Goal: Connect with others: Connect with other users

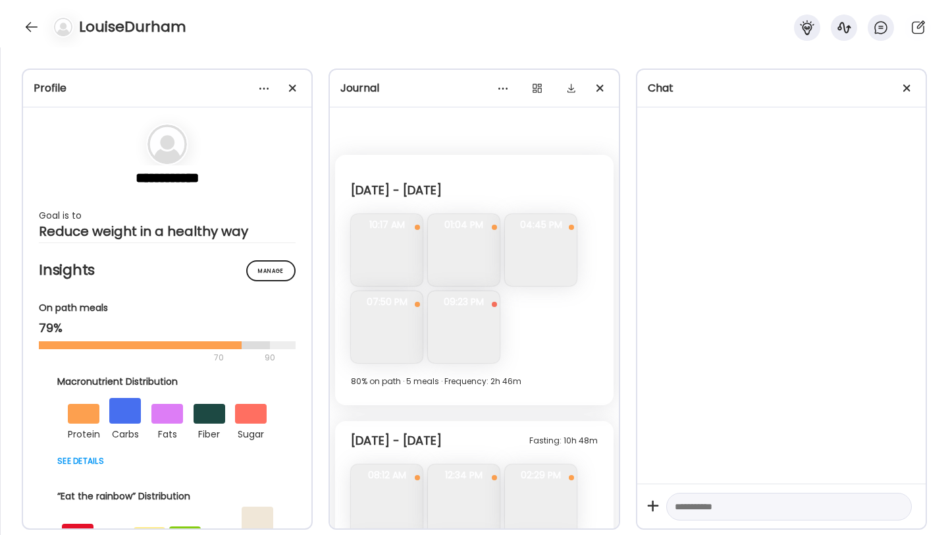
scroll to position [7121, 0]
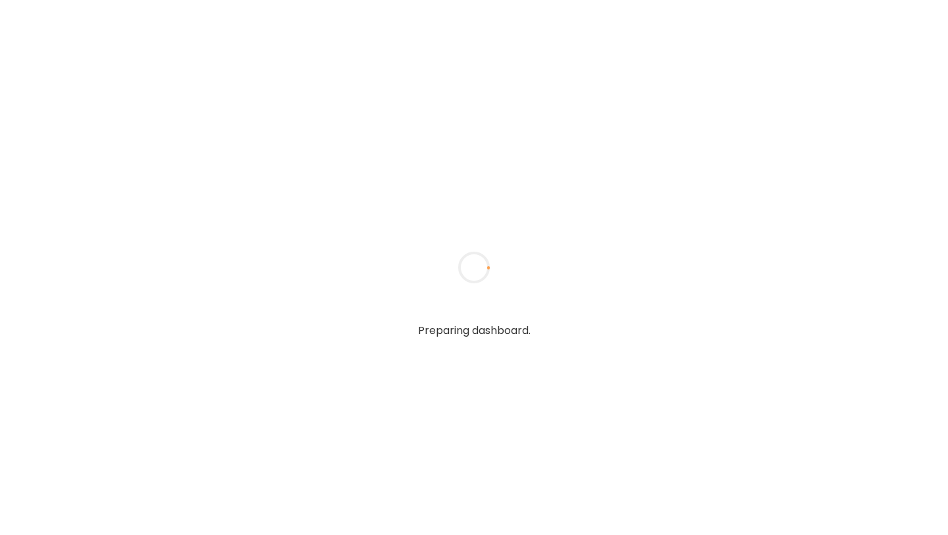
type input "**********"
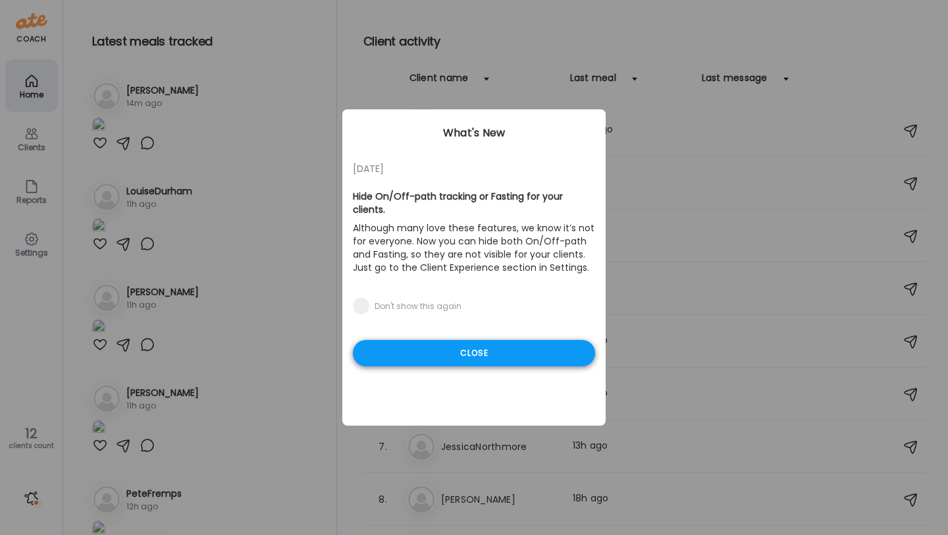
click at [385, 344] on div "Close" at bounding box center [474, 353] width 242 height 26
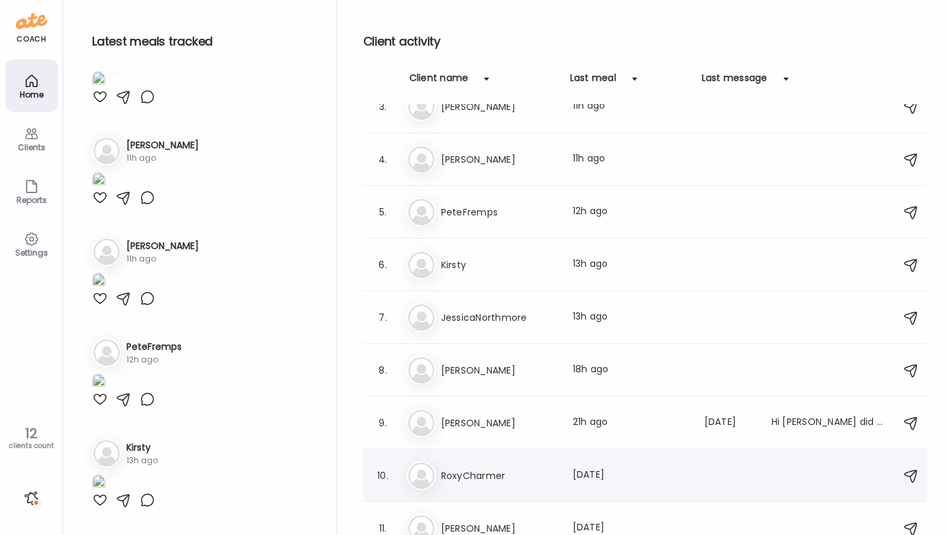
scroll to position [117, 0]
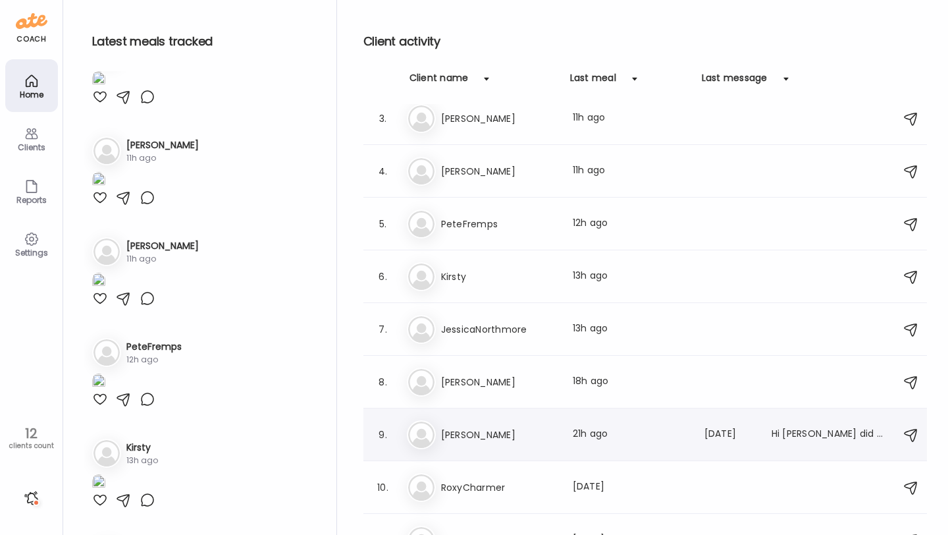
click at [490, 427] on h3 "[PERSON_NAME]" at bounding box center [499, 435] width 116 height 16
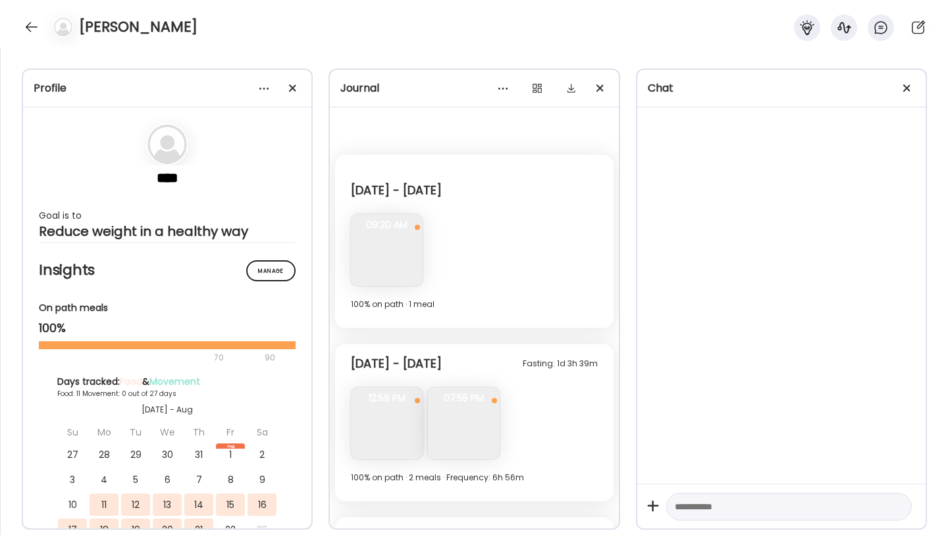
scroll to position [1696, 0]
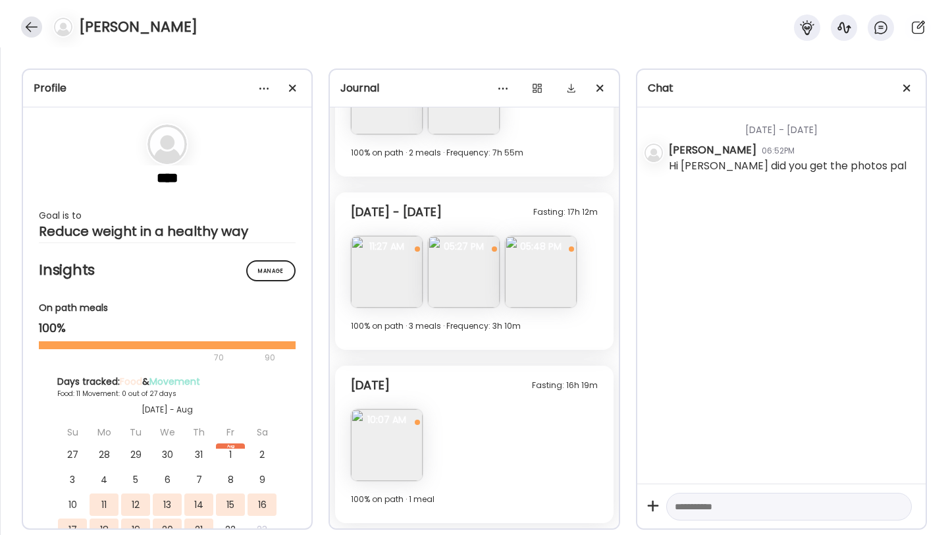
click at [28, 28] on div at bounding box center [31, 26] width 21 height 21
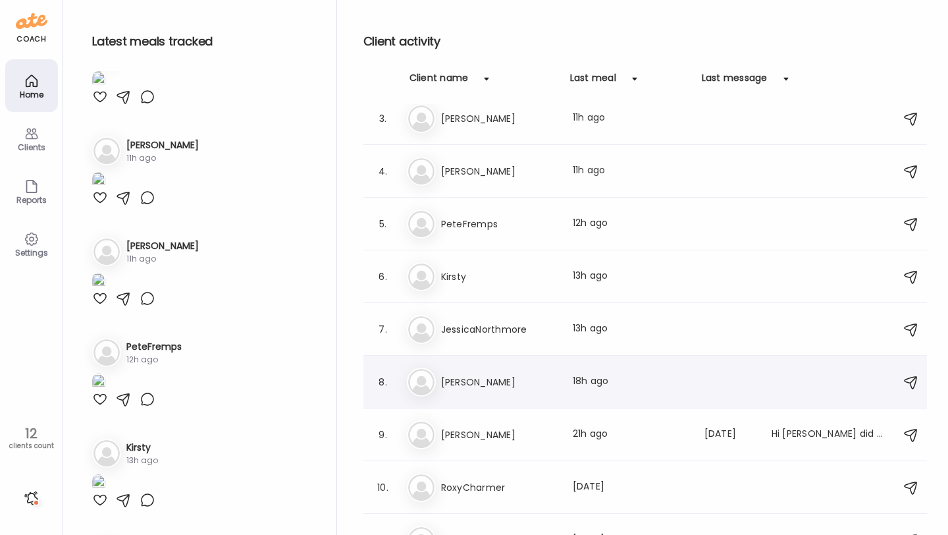
click at [491, 378] on h3 "[PERSON_NAME]" at bounding box center [499, 382] width 116 height 16
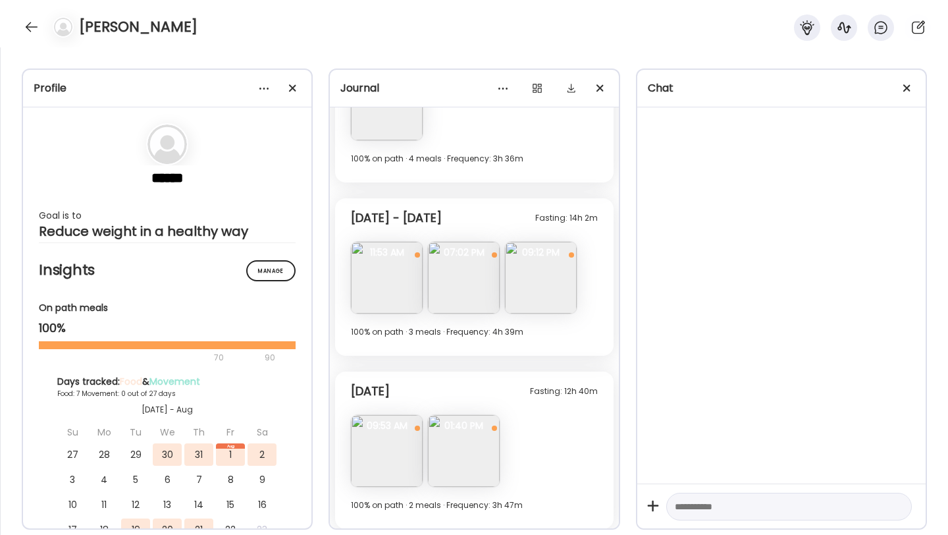
scroll to position [1311, 0]
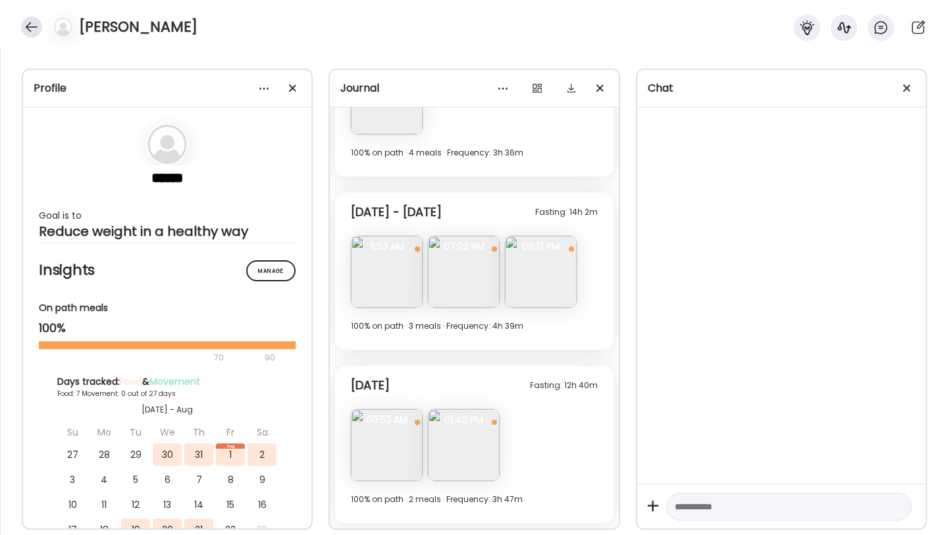
click at [35, 35] on div at bounding box center [31, 26] width 21 height 21
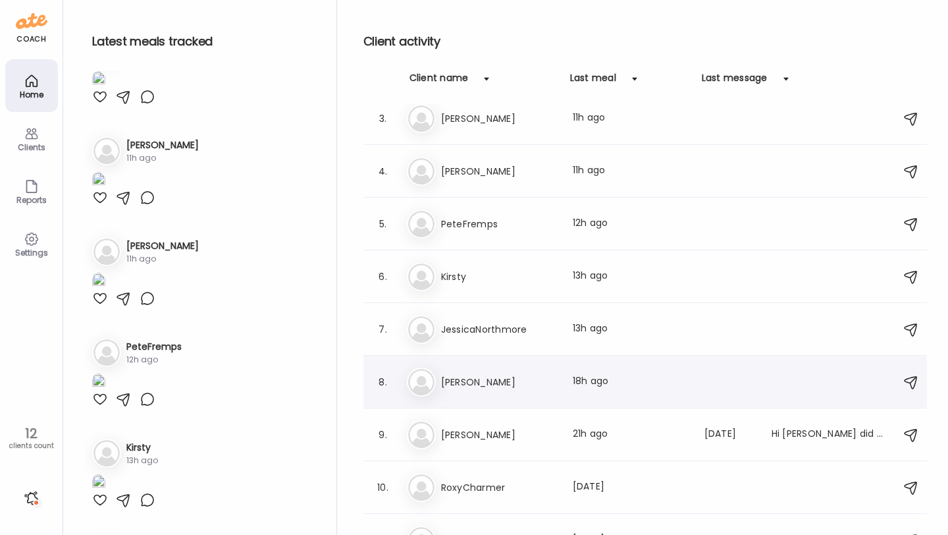
scroll to position [59, 0]
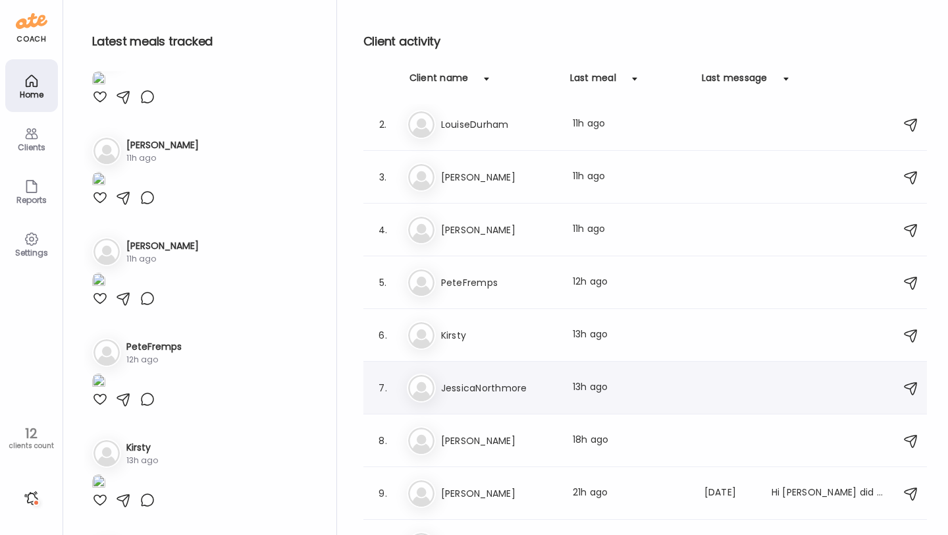
click at [521, 389] on h3 "JessicaNorthmore" at bounding box center [499, 388] width 116 height 16
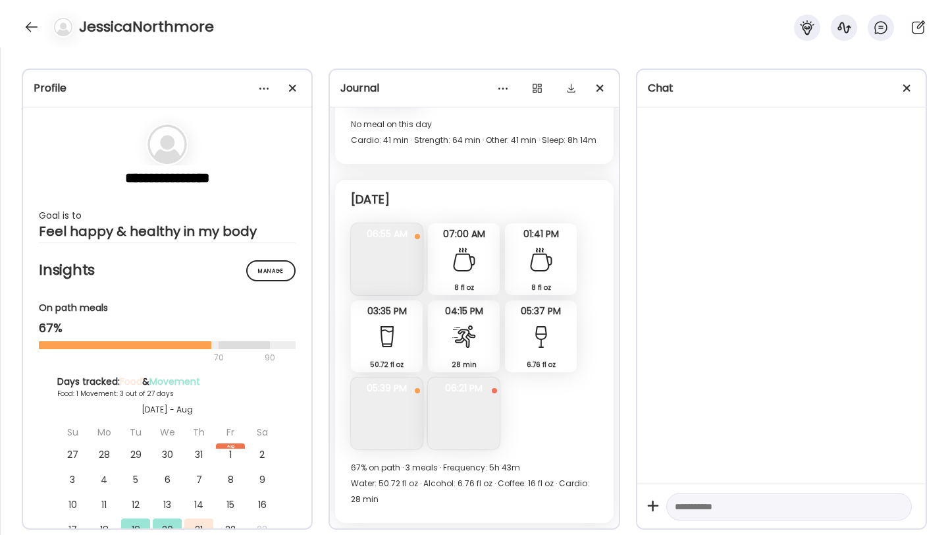
scroll to position [1095, 0]
click at [466, 428] on img at bounding box center [464, 413] width 72 height 72
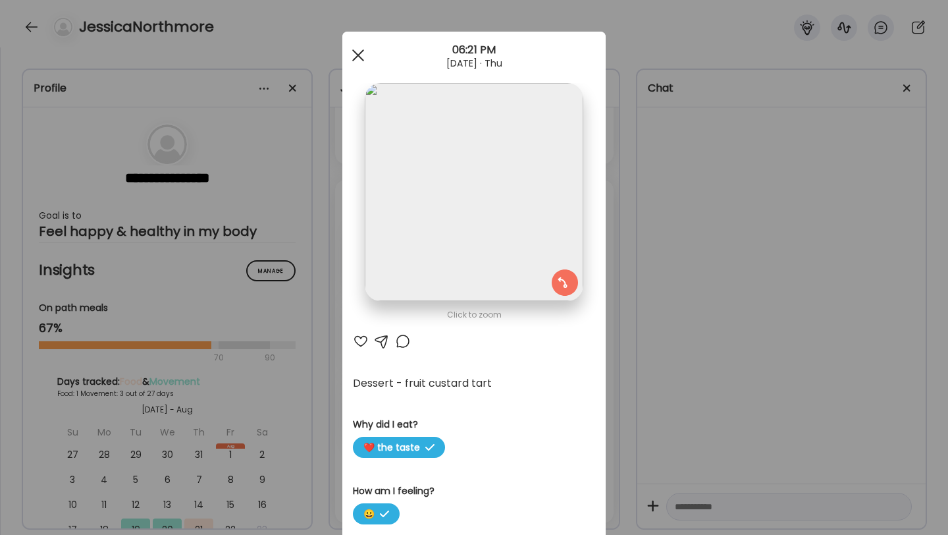
click at [364, 55] on div at bounding box center [358, 55] width 26 height 26
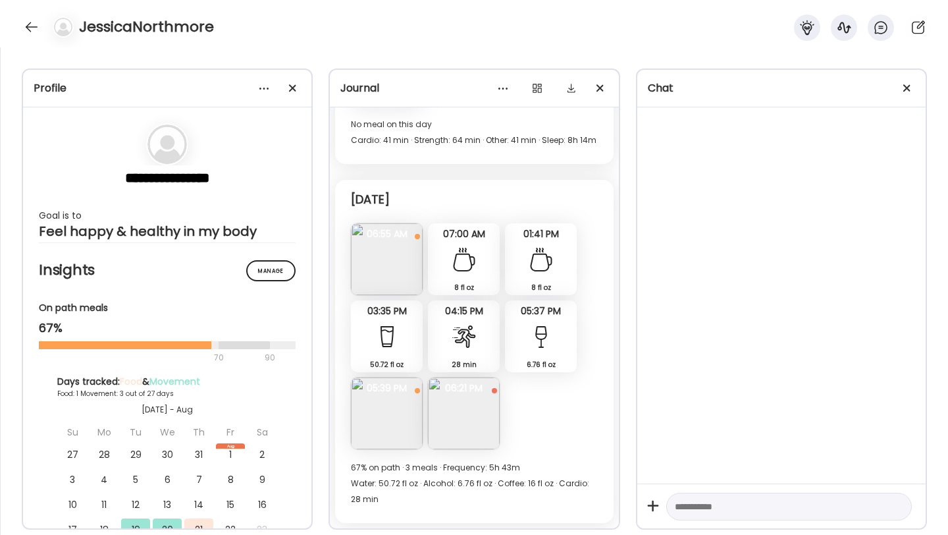
click at [385, 431] on img at bounding box center [387, 413] width 72 height 72
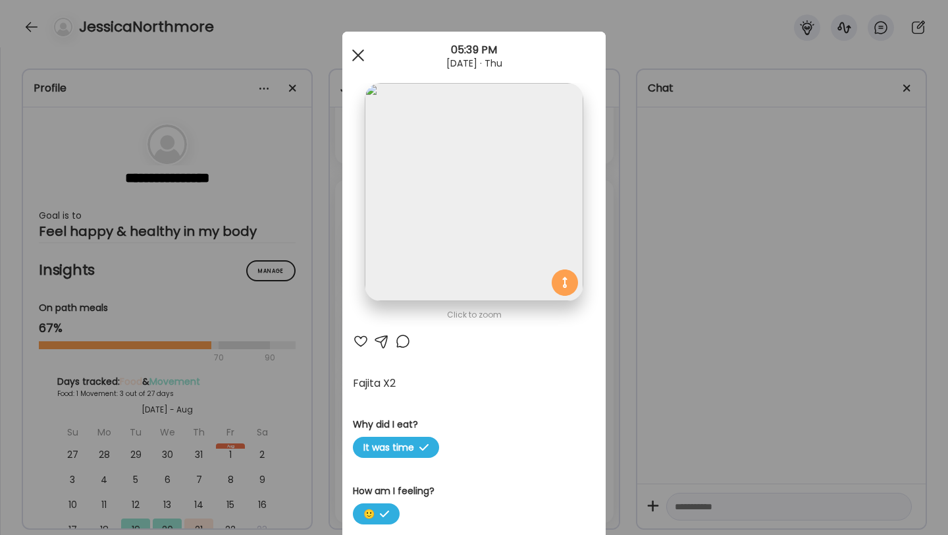
click at [365, 59] on div at bounding box center [358, 55] width 26 height 26
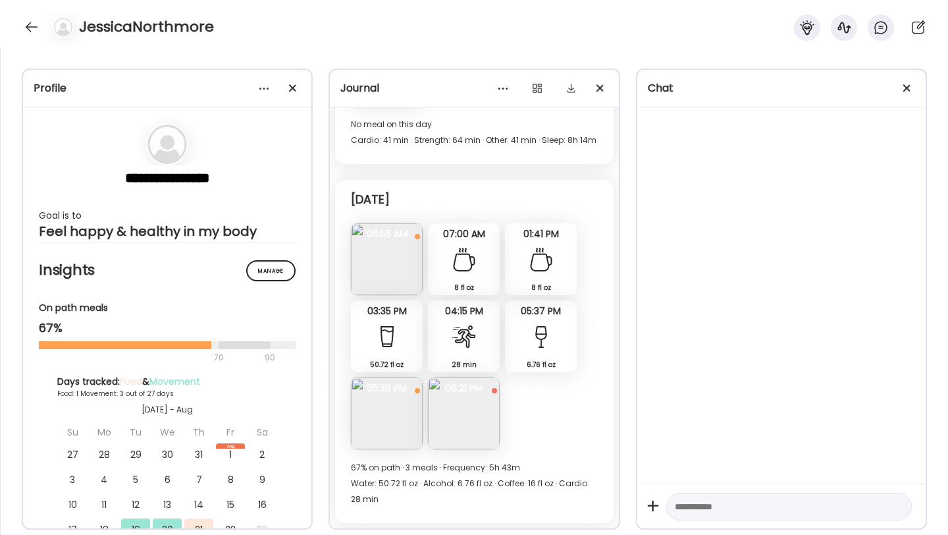
click at [536, 331] on div at bounding box center [541, 336] width 26 height 26
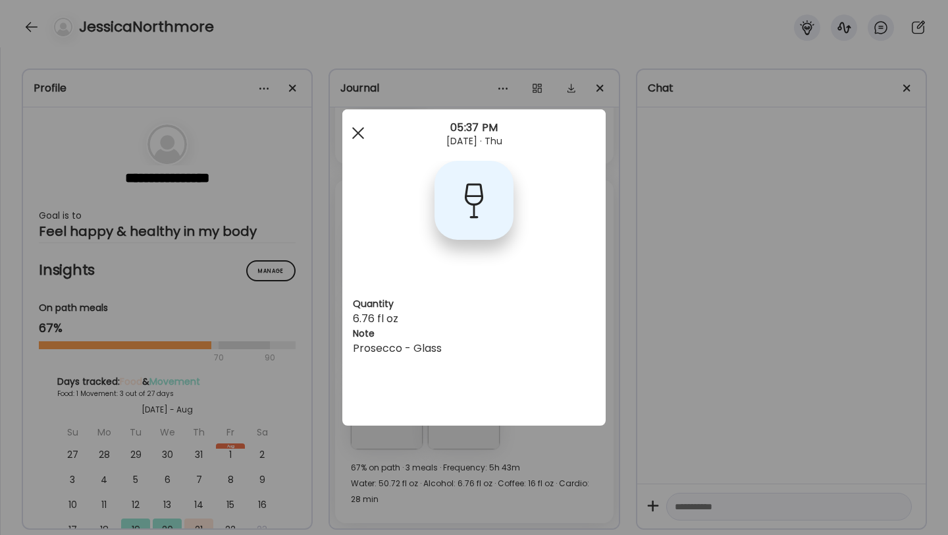
click at [355, 130] on span at bounding box center [358, 133] width 12 height 12
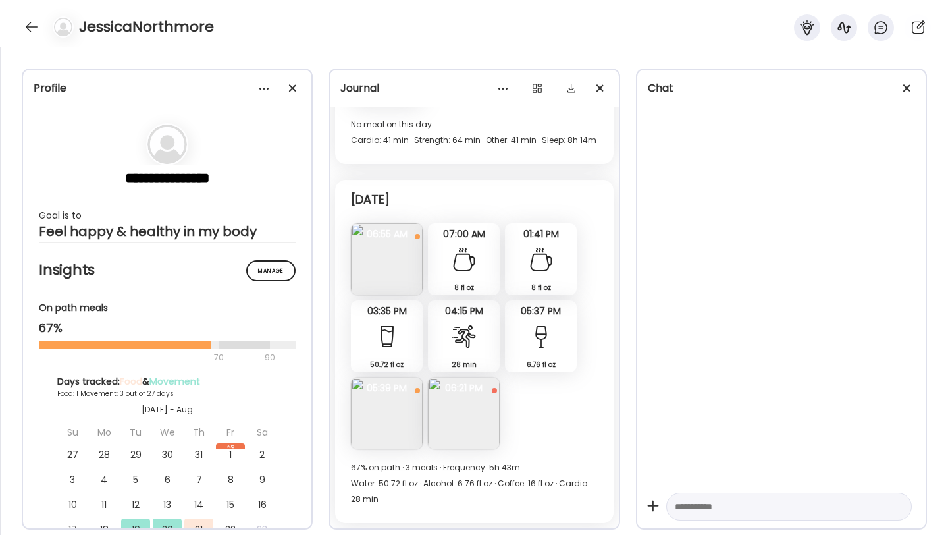
click at [462, 247] on div at bounding box center [464, 259] width 26 height 26
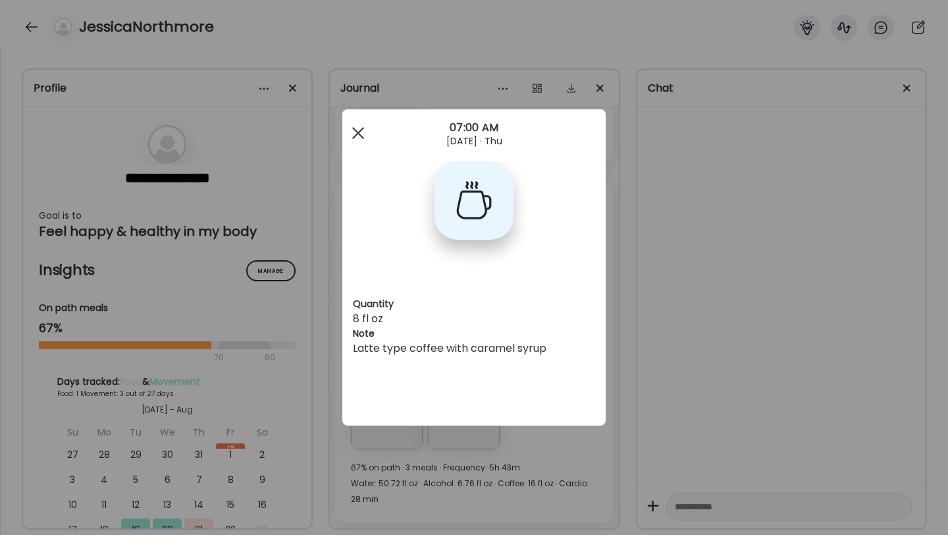
click at [351, 136] on div at bounding box center [358, 133] width 26 height 26
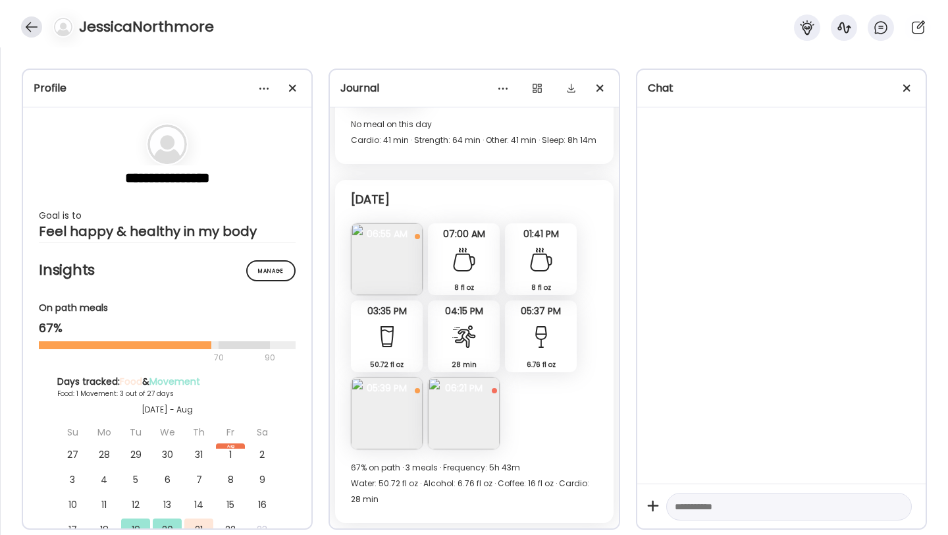
click at [31, 25] on div at bounding box center [31, 26] width 21 height 21
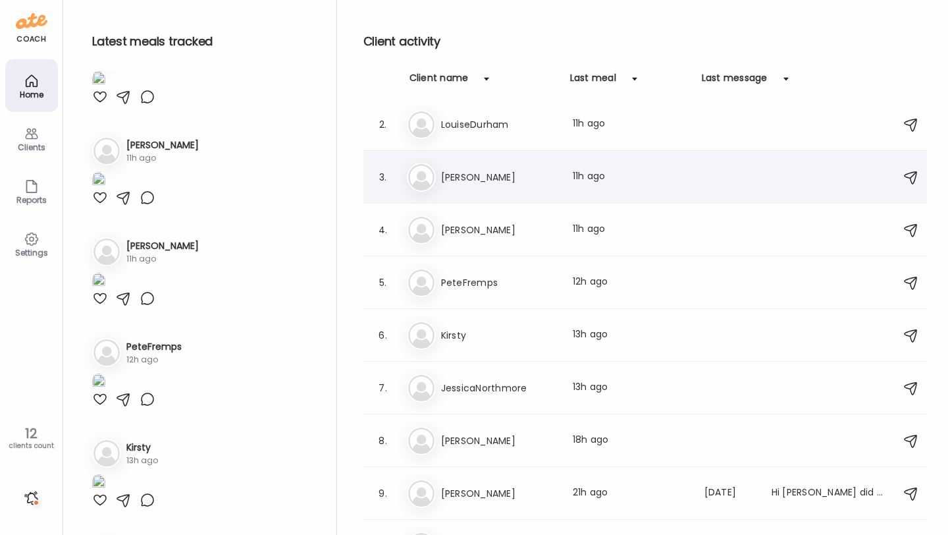
scroll to position [0, 0]
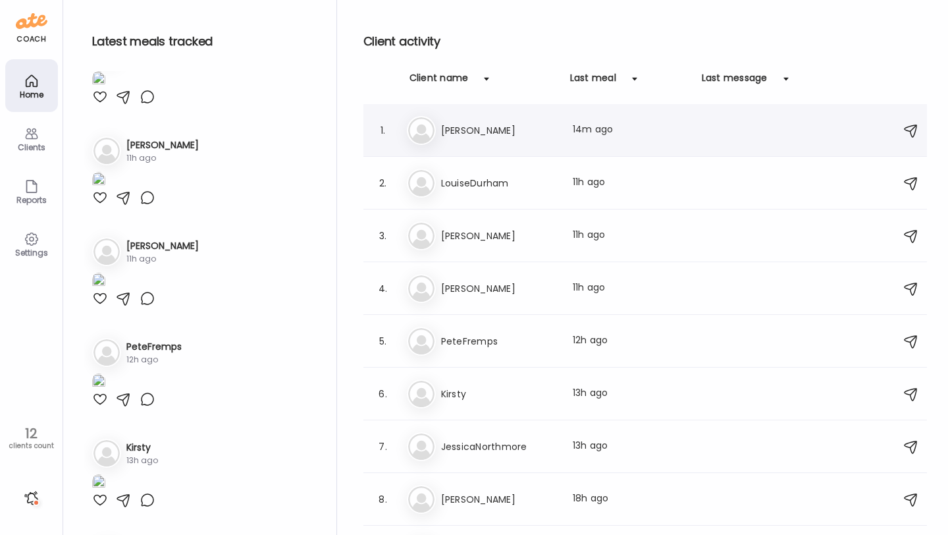
click at [497, 136] on h3 "[PERSON_NAME]" at bounding box center [499, 131] width 116 height 16
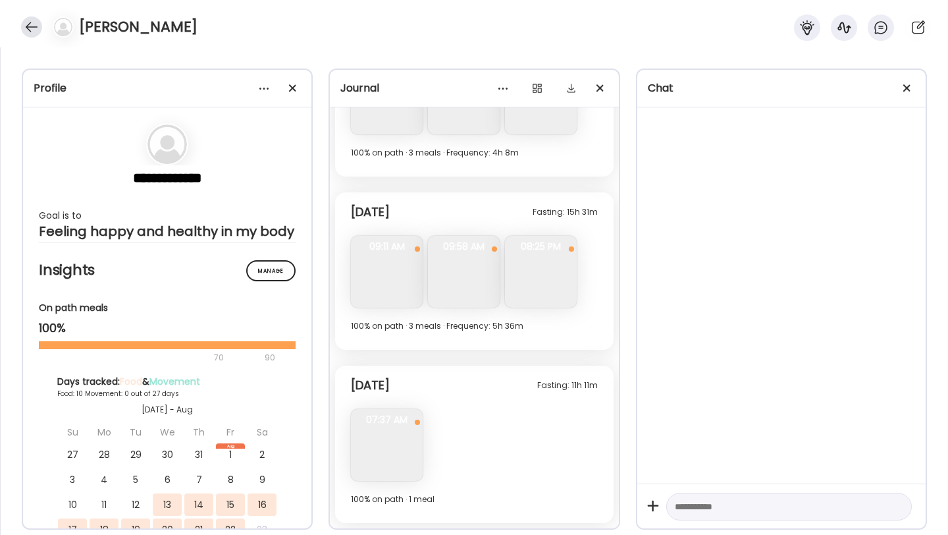
scroll to position [4520, 0]
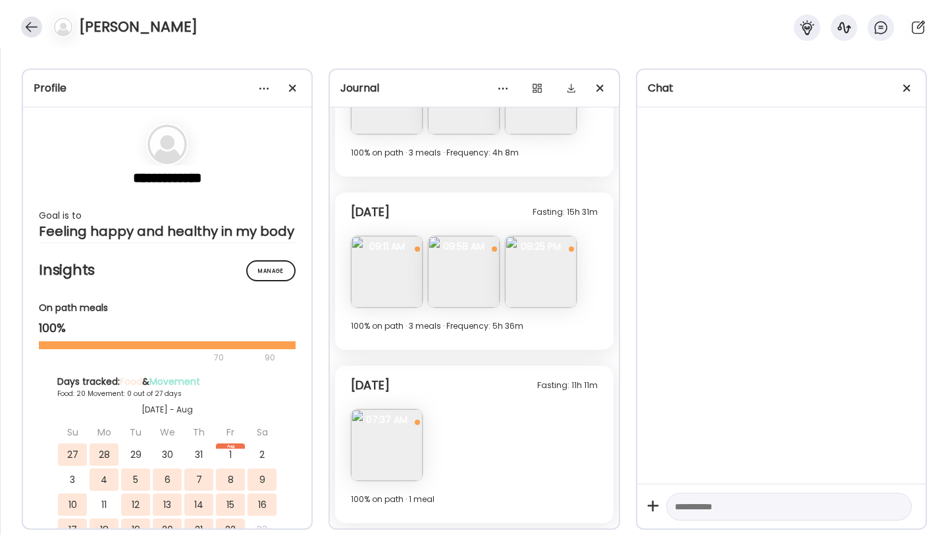
click at [28, 23] on div at bounding box center [31, 26] width 21 height 21
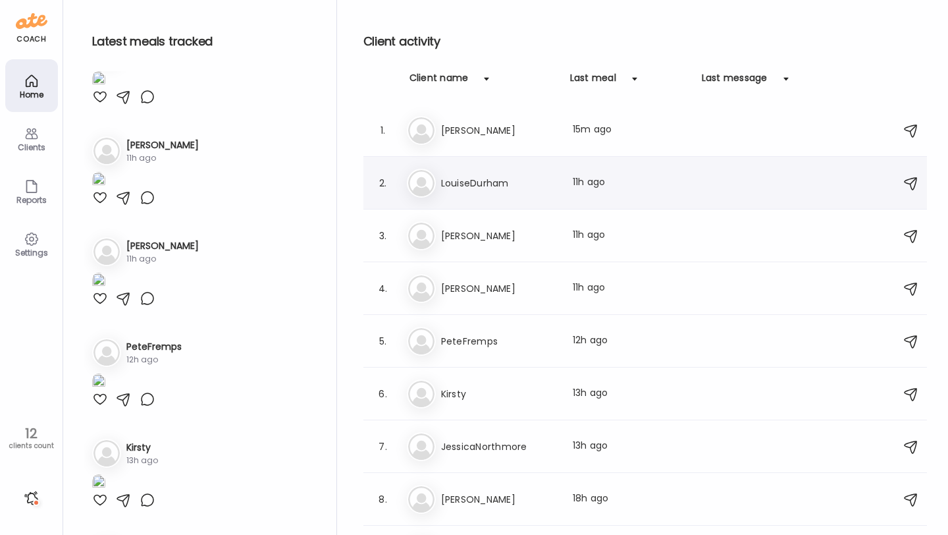
click at [514, 204] on div "2. Lo LouiseDurham Last meal: 11h ago" at bounding box center [646, 183] width 564 height 53
click at [508, 196] on div "Lo LouiseDurham Last meal: 11h ago" at bounding box center [647, 183] width 481 height 29
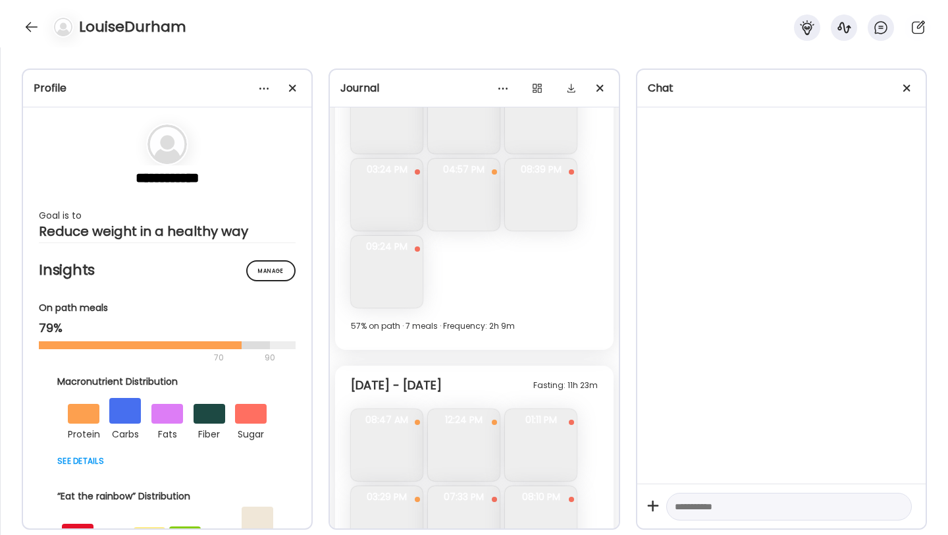
scroll to position [7121, 0]
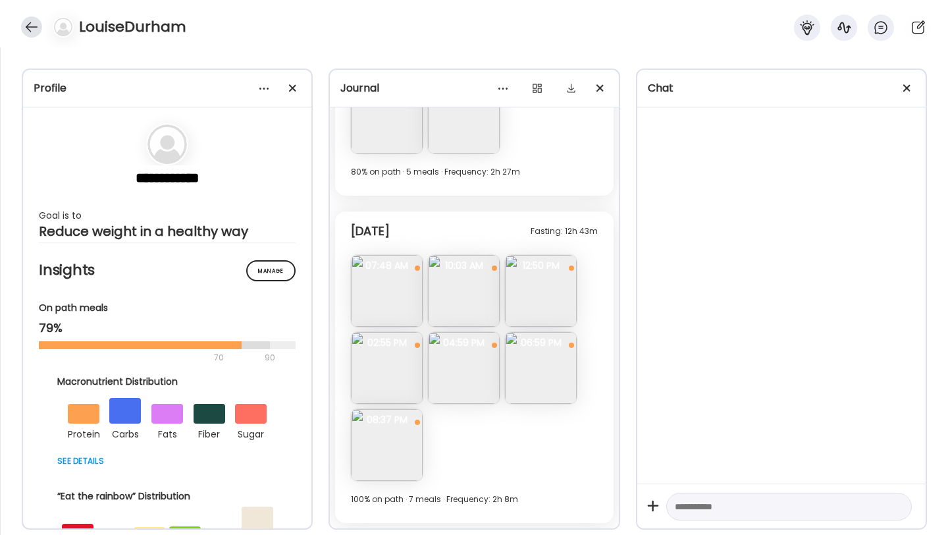
click at [28, 24] on div at bounding box center [31, 26] width 21 height 21
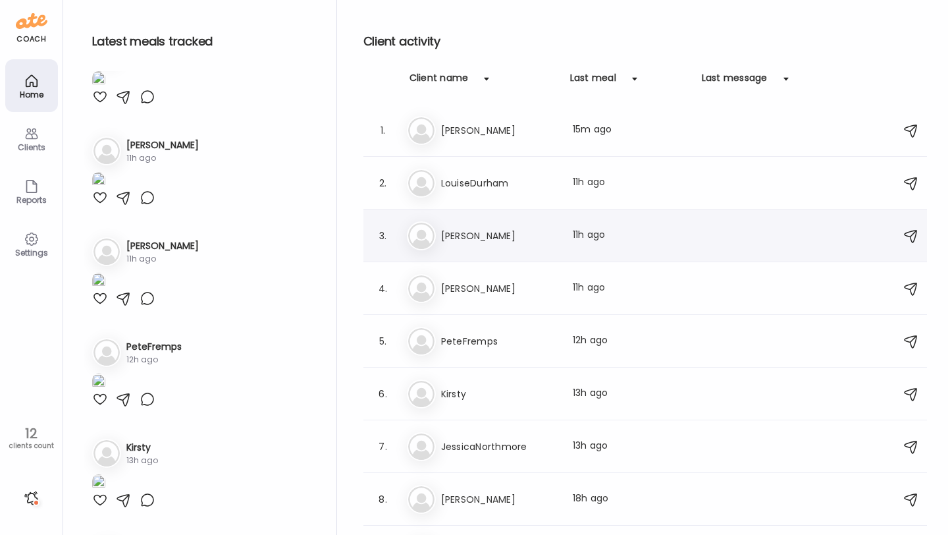
click at [475, 234] on h3 "[PERSON_NAME]" at bounding box center [499, 236] width 116 height 16
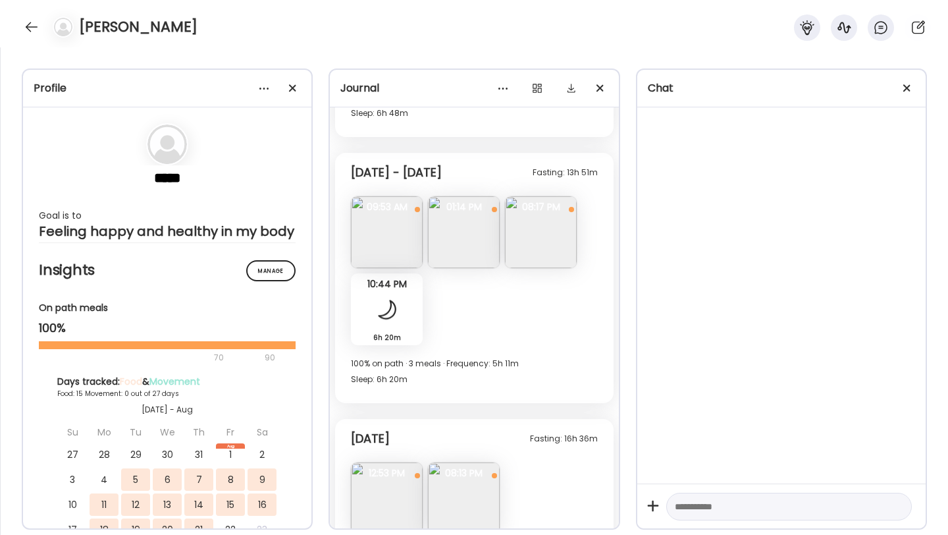
scroll to position [6416, 0]
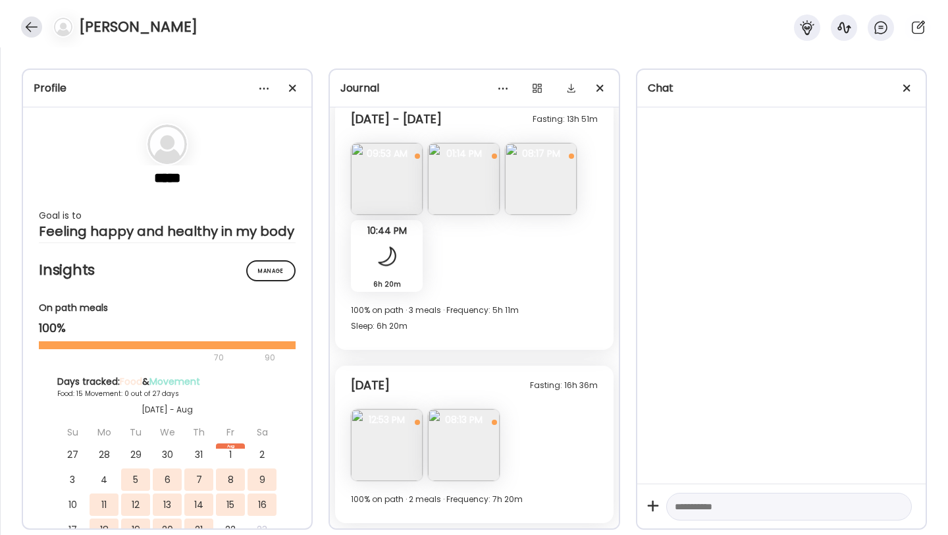
click at [33, 32] on div at bounding box center [31, 26] width 21 height 21
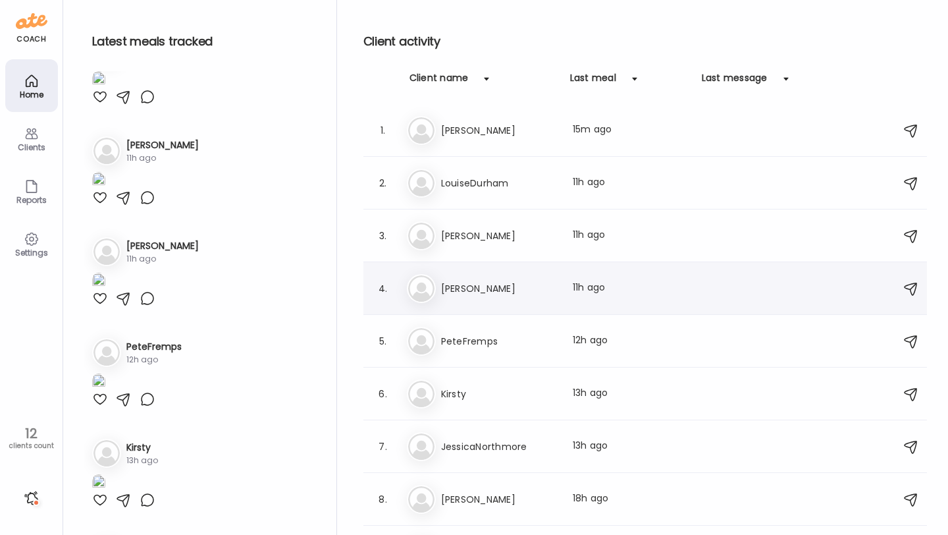
click at [465, 291] on h3 "[PERSON_NAME]" at bounding box center [499, 289] width 116 height 16
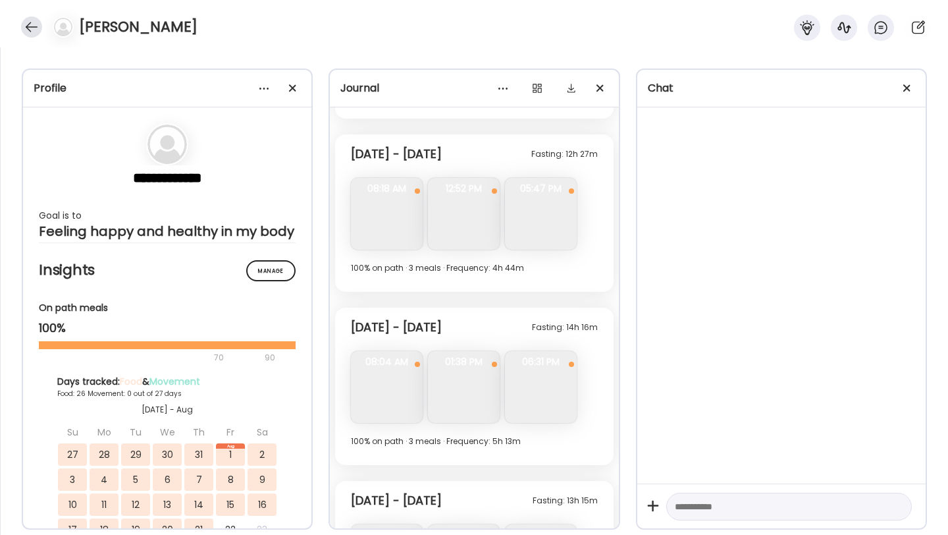
scroll to position [5810, 0]
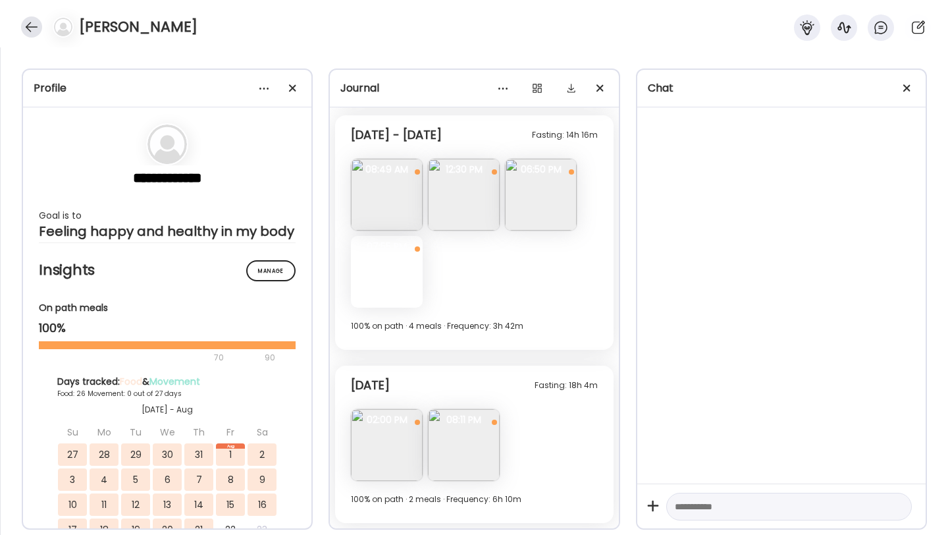
click at [32, 30] on div at bounding box center [31, 26] width 21 height 21
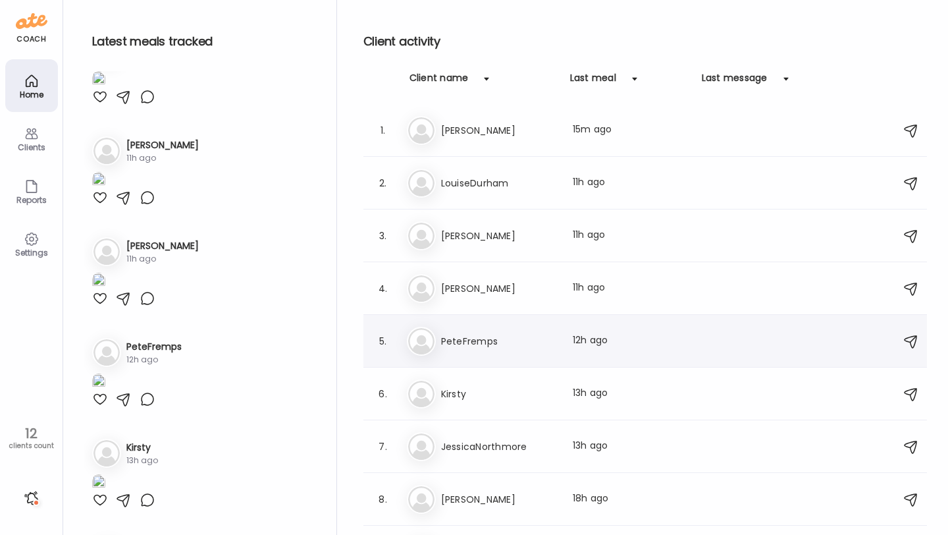
scroll to position [60, 0]
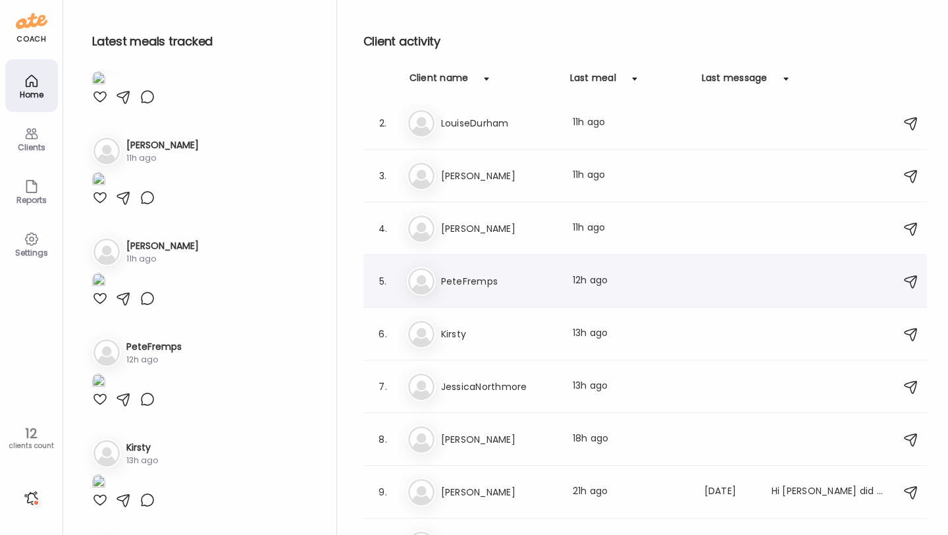
click at [484, 285] on h3 "PeteFremps" at bounding box center [499, 281] width 116 height 16
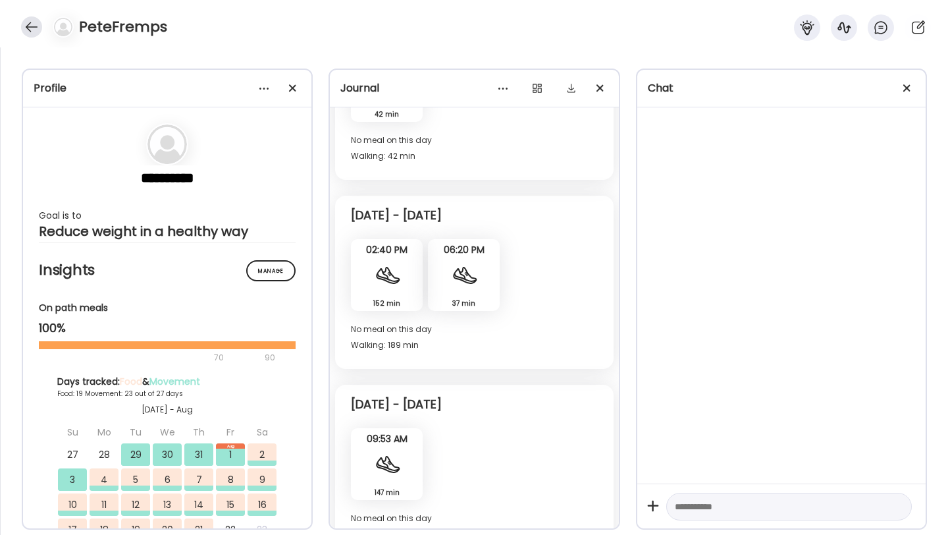
scroll to position [7726, 0]
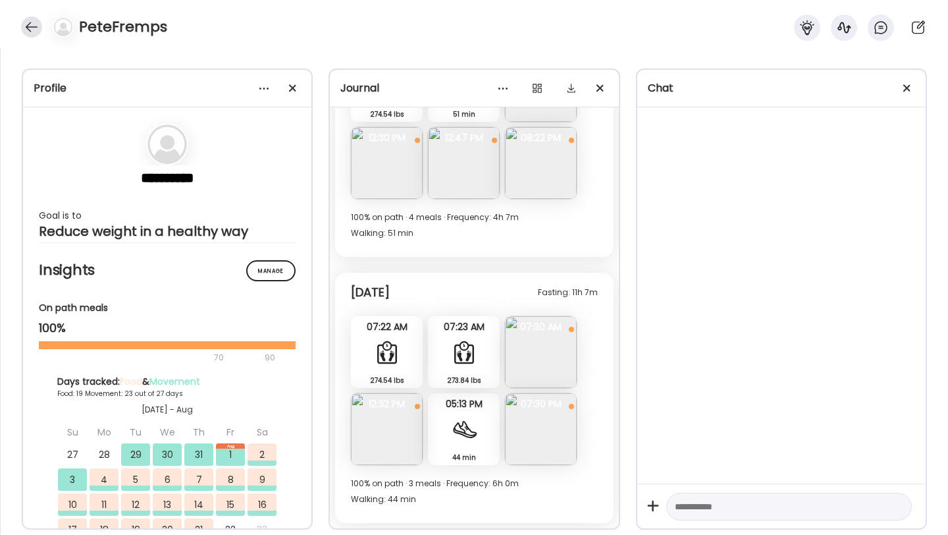
click at [34, 25] on div at bounding box center [31, 26] width 21 height 21
